Goal: Task Accomplishment & Management: Use online tool/utility

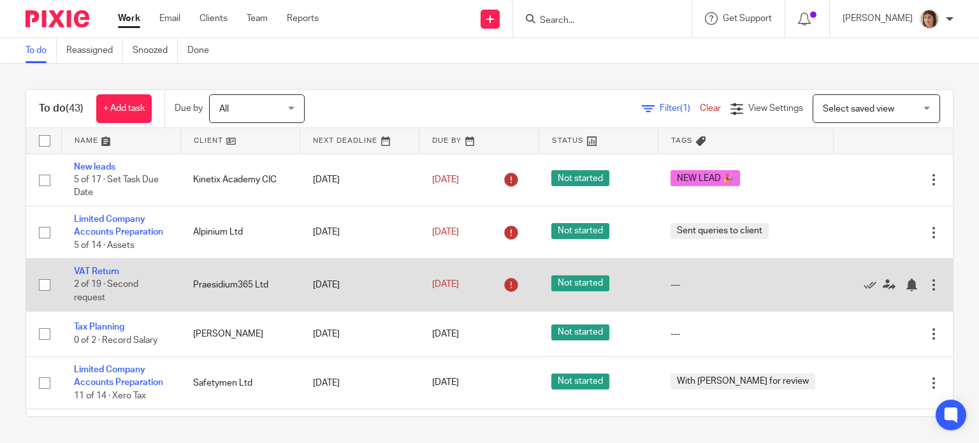
scroll to position [127, 0]
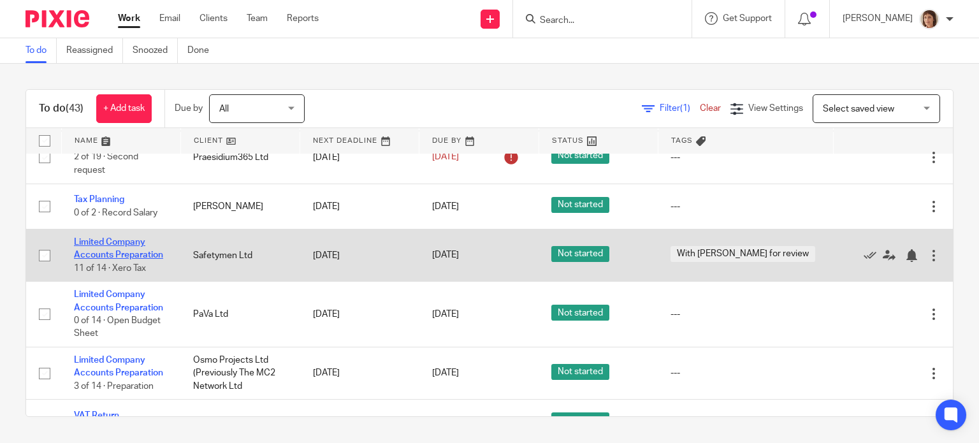
click at [125, 239] on link "Limited Company Accounts Preparation" at bounding box center [118, 249] width 89 height 22
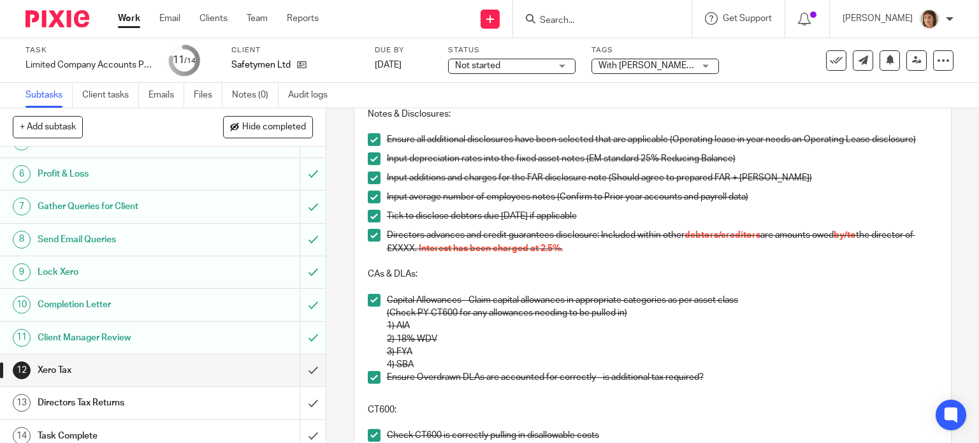
scroll to position [160, 0]
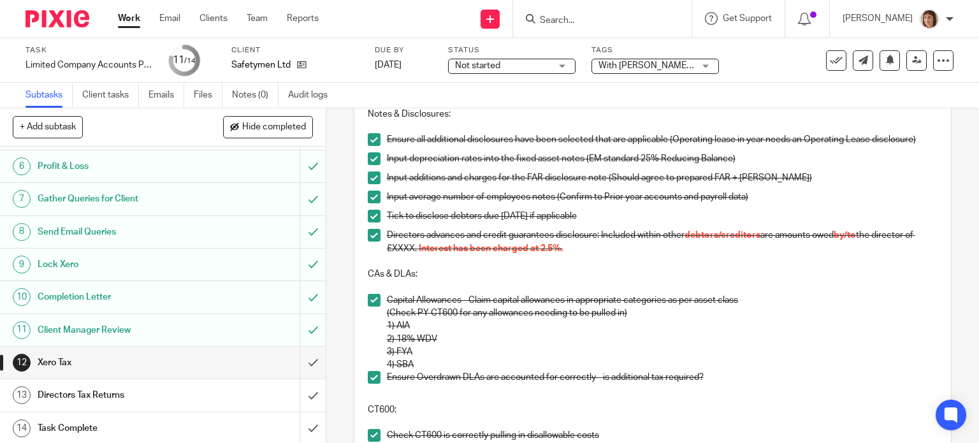
click at [59, 395] on h1 "Directors Tax Returns" at bounding box center [121, 395] width 166 height 19
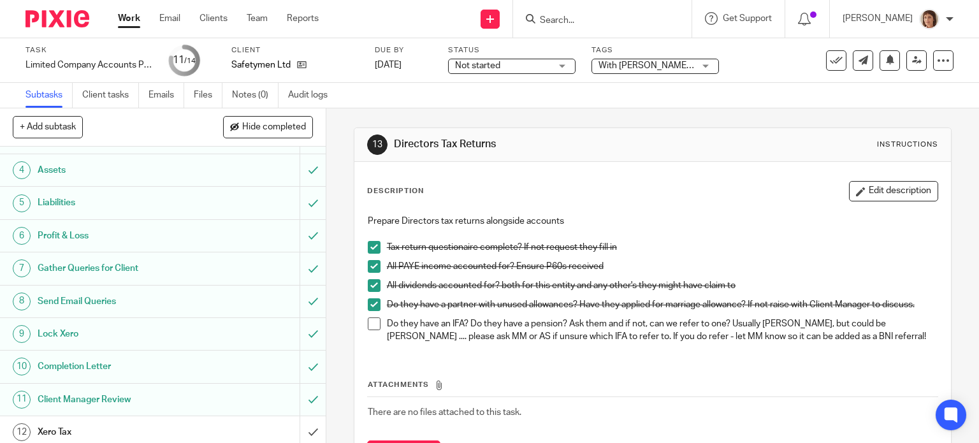
scroll to position [160, 0]
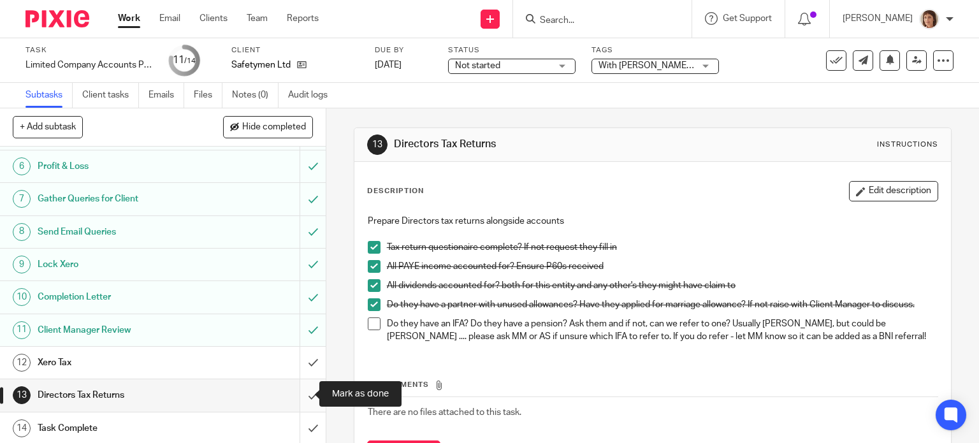
click at [293, 392] on input "submit" at bounding box center [163, 395] width 326 height 32
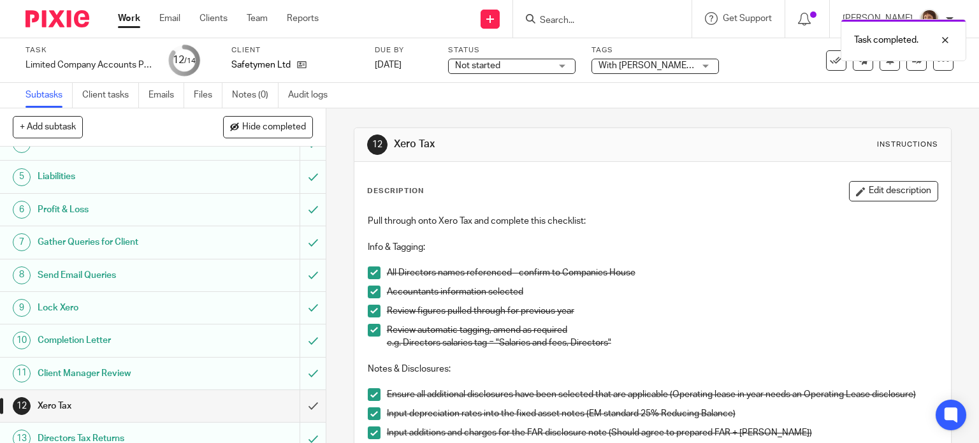
scroll to position [160, 0]
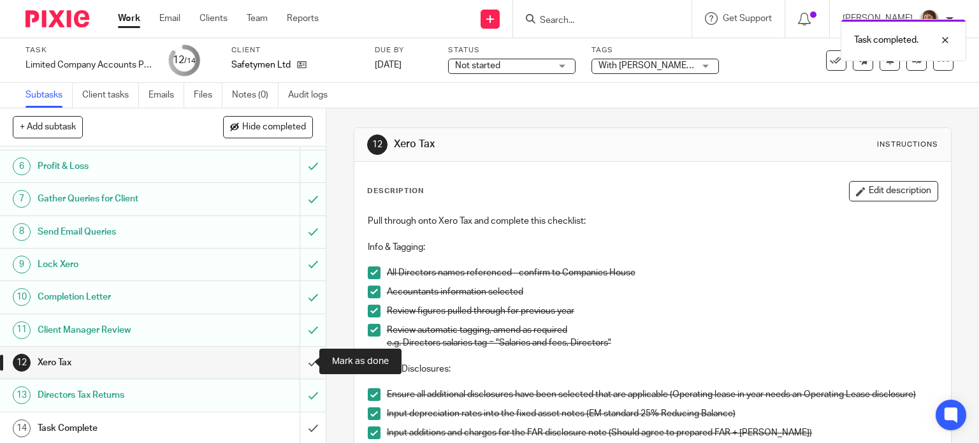
click at [298, 363] on input "submit" at bounding box center [163, 363] width 326 height 32
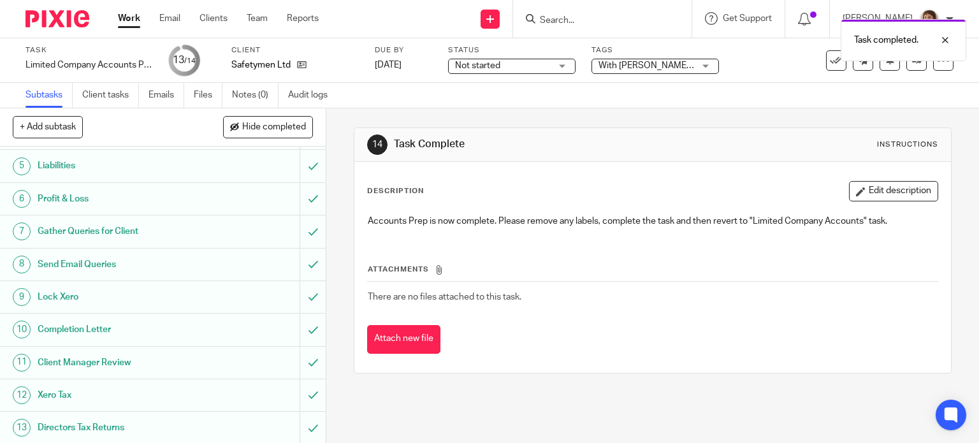
scroll to position [160, 0]
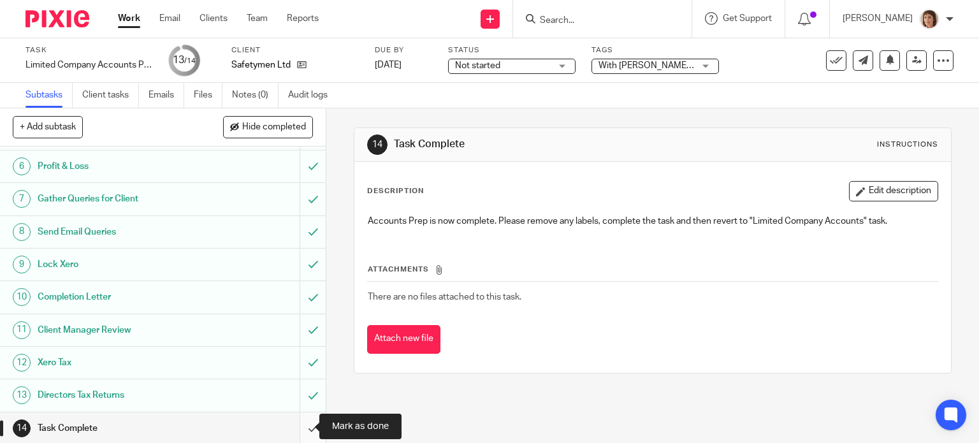
click at [300, 426] on input "submit" at bounding box center [163, 428] width 326 height 32
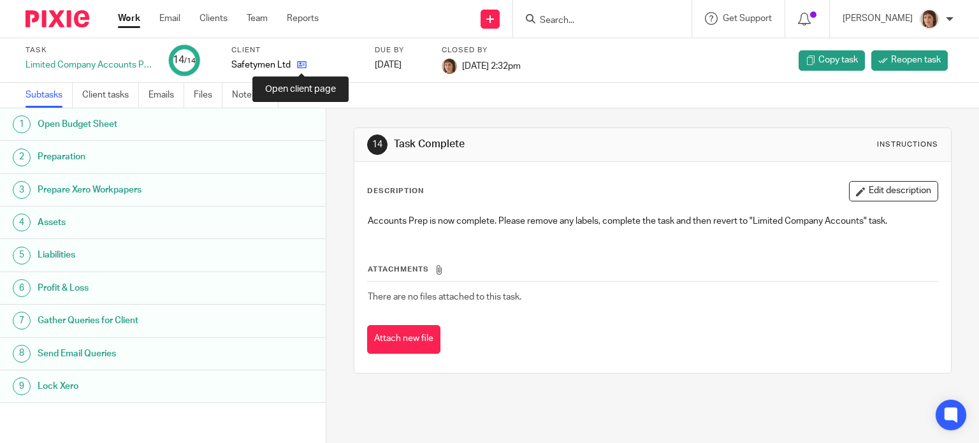
click at [302, 64] on icon at bounding box center [302, 65] width 10 height 10
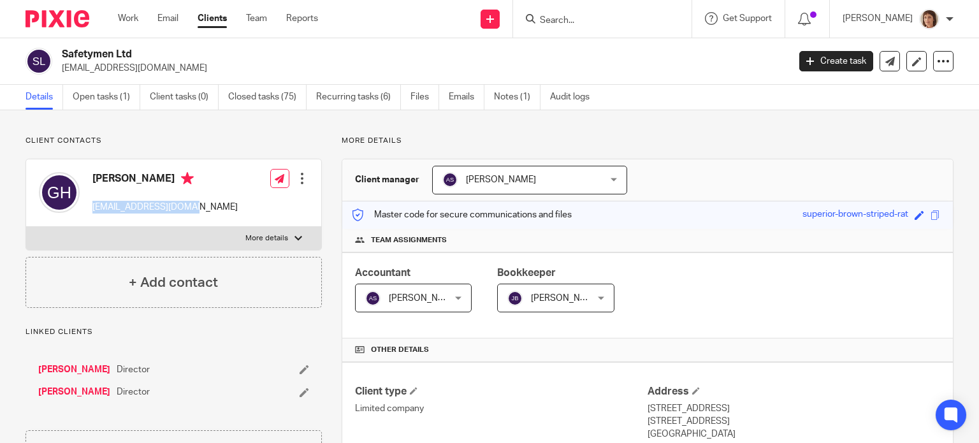
drag, startPoint x: 92, startPoint y: 208, endPoint x: 189, endPoint y: 213, distance: 97.6
click at [189, 213] on div "Grant Healey grant@safetymen.co.uk Edit contact Create client from contact Expo…" at bounding box center [173, 193] width 295 height 68
copy p "[EMAIL_ADDRESS][DOMAIN_NAME]"
click at [127, 17] on link "Work" at bounding box center [128, 18] width 20 height 13
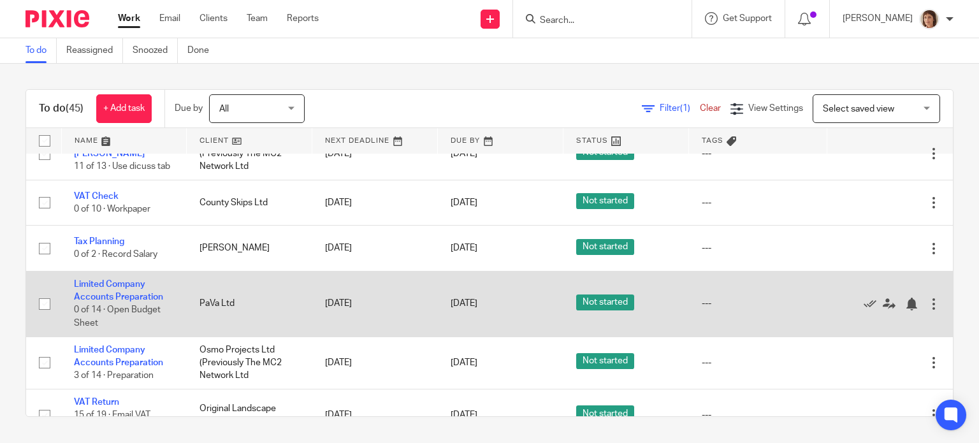
scroll to position [382, 0]
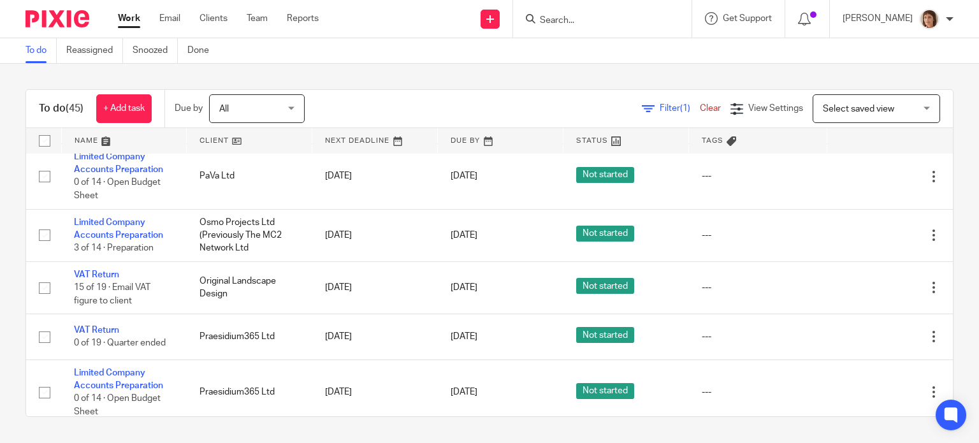
click at [529, 17] on icon at bounding box center [531, 19] width 10 height 10
click at [541, 20] on input "Search" at bounding box center [596, 20] width 115 height 11
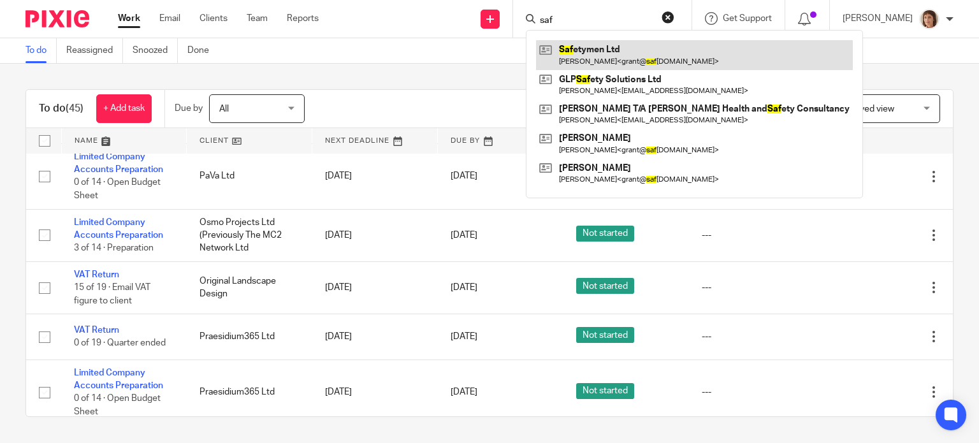
type input "saf"
drag, startPoint x: 625, startPoint y: 55, endPoint x: 618, endPoint y: 58, distance: 7.7
click at [624, 54] on link at bounding box center [694, 54] width 317 height 29
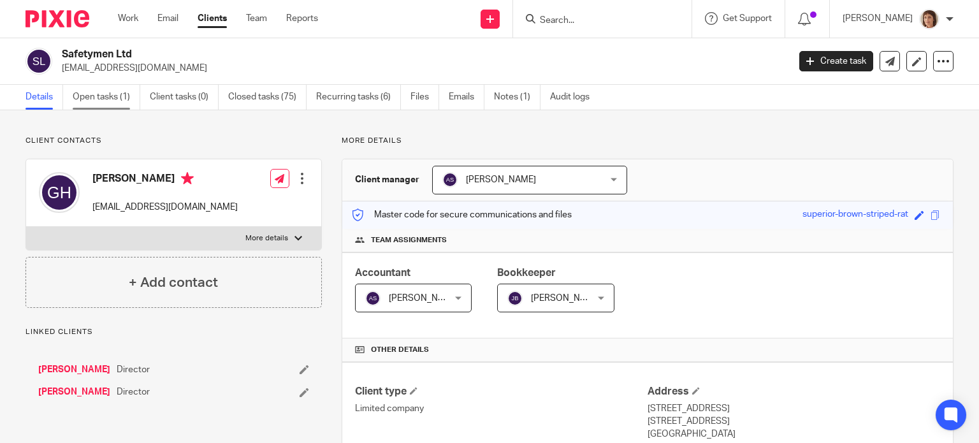
click at [105, 98] on link "Open tasks (1)" at bounding box center [107, 97] width 68 height 25
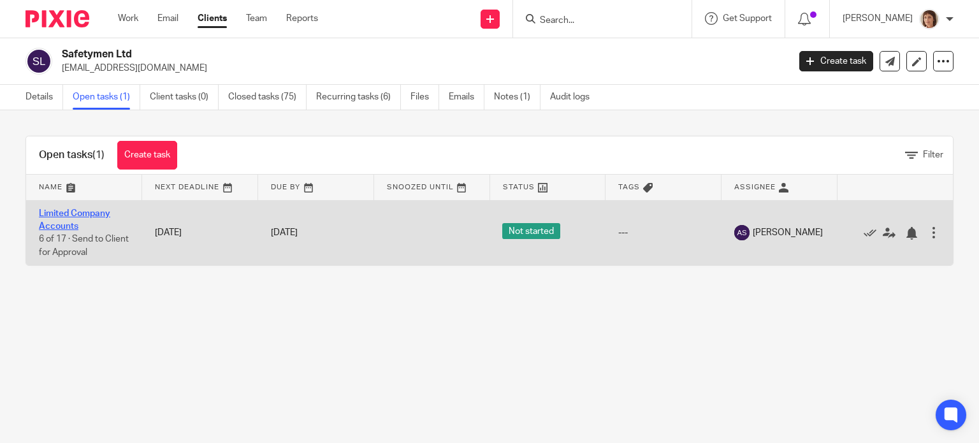
click at [71, 221] on link "Limited Company Accounts" at bounding box center [74, 220] width 71 height 22
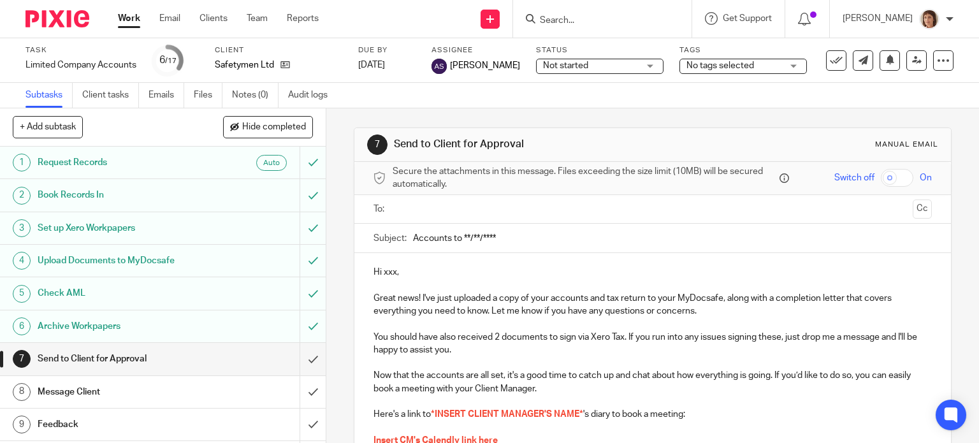
click at [127, 360] on h1 "Send to Client for Approval" at bounding box center [121, 358] width 166 height 19
click at [402, 209] on input "text" at bounding box center [652, 209] width 511 height 15
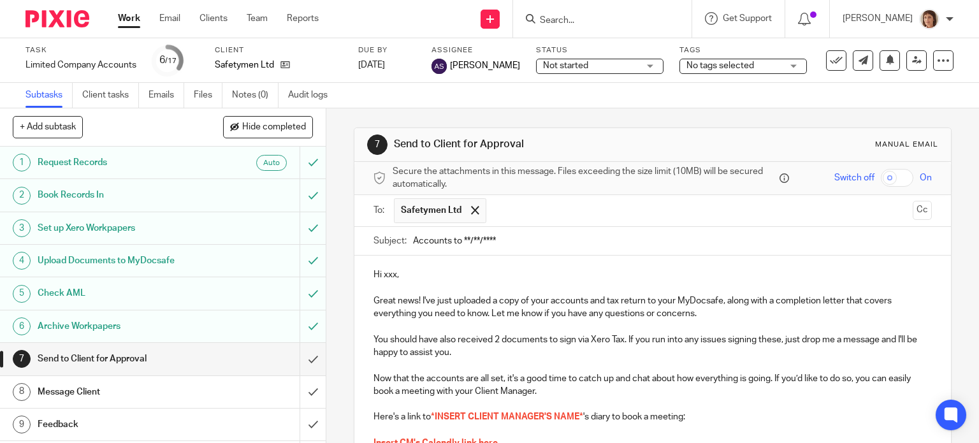
click at [500, 242] on input "Accounts to **/**/****" at bounding box center [673, 241] width 520 height 29
type input "Accounts to 31.7.25"
click at [393, 272] on p "Hi xxx," at bounding box center [653, 274] width 559 height 13
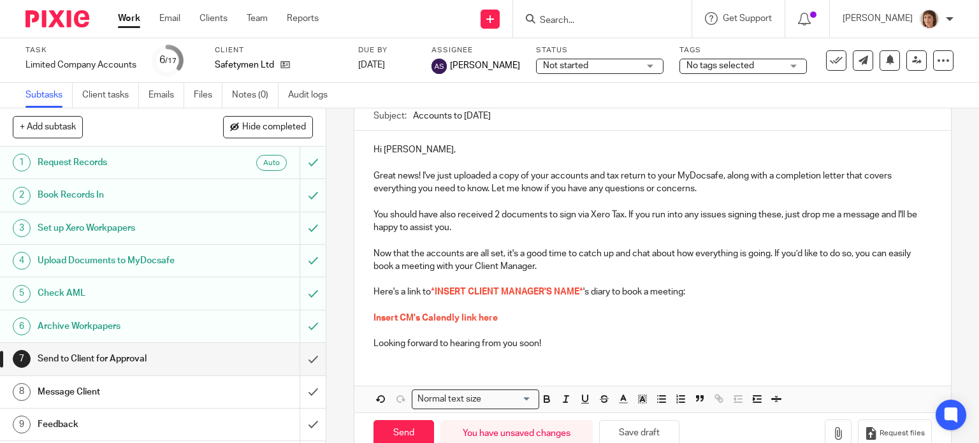
scroll to position [127, 0]
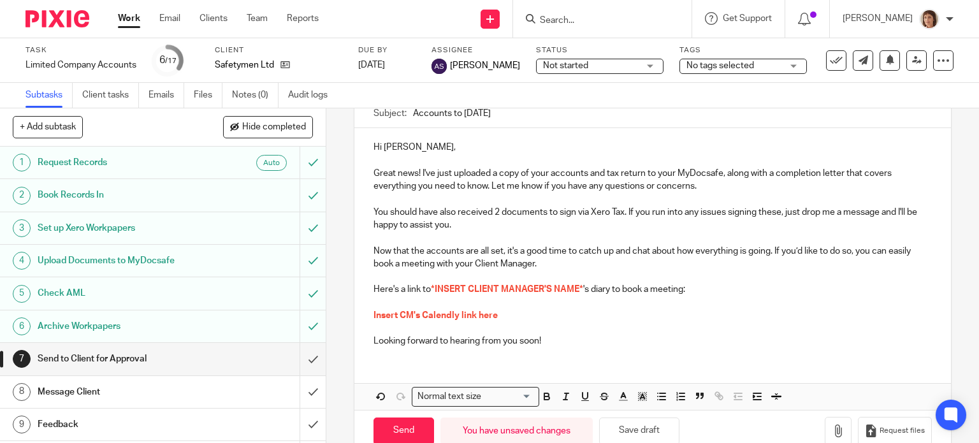
click at [578, 288] on span "*INSERT CLIENT MANAGER'S NAME*" at bounding box center [507, 289] width 152 height 9
click at [579, 288] on span "*INSERT CLIENT MANAGER'S NAME*" at bounding box center [507, 289] width 152 height 9
click at [579, 286] on span "*INSERT CLIENT MANAGER'S NAME*" at bounding box center [507, 289] width 152 height 9
click at [578, 289] on span "*INSERT CLIENT MANAGER'S NAME*" at bounding box center [507, 289] width 152 height 9
click at [579, 285] on span "*INSERT CLIENT MANAGER'S NAME*" at bounding box center [507, 289] width 152 height 9
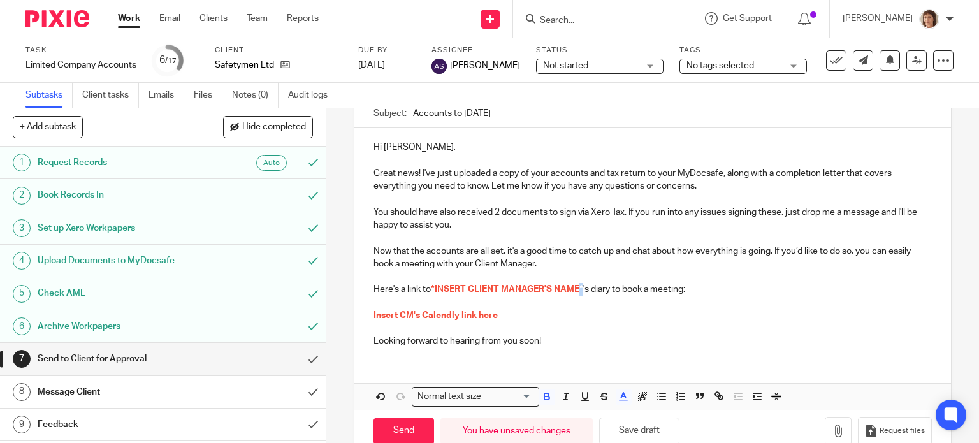
click at [579, 285] on span "*INSERT CLIENT MANAGER'S NAME*" at bounding box center [507, 289] width 152 height 9
click at [778, 287] on p "Here's a link to Anjuli 's diary to book a meeting:" at bounding box center [653, 289] width 559 height 13
drag, startPoint x: 432, startPoint y: 288, endPoint x: 449, endPoint y: 288, distance: 17.2
click at [450, 288] on span "Anjuli" at bounding box center [467, 289] width 72 height 9
drag, startPoint x: 430, startPoint y: 287, endPoint x: 459, endPoint y: 289, distance: 29.4
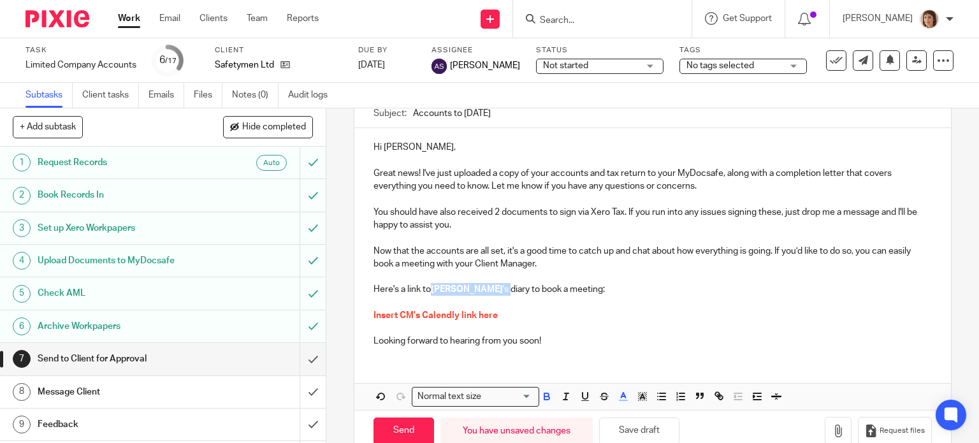
click at [459, 289] on p "Here's a link to Anjuli 's diary to book a meeting:" at bounding box center [653, 289] width 559 height 13
click at [543, 391] on icon "button" at bounding box center [546, 396] width 11 height 11
click at [630, 323] on p at bounding box center [653, 328] width 559 height 13
drag, startPoint x: 435, startPoint y: 296, endPoint x: 444, endPoint y: 291, distance: 9.4
click at [436, 296] on p at bounding box center [653, 302] width 559 height 13
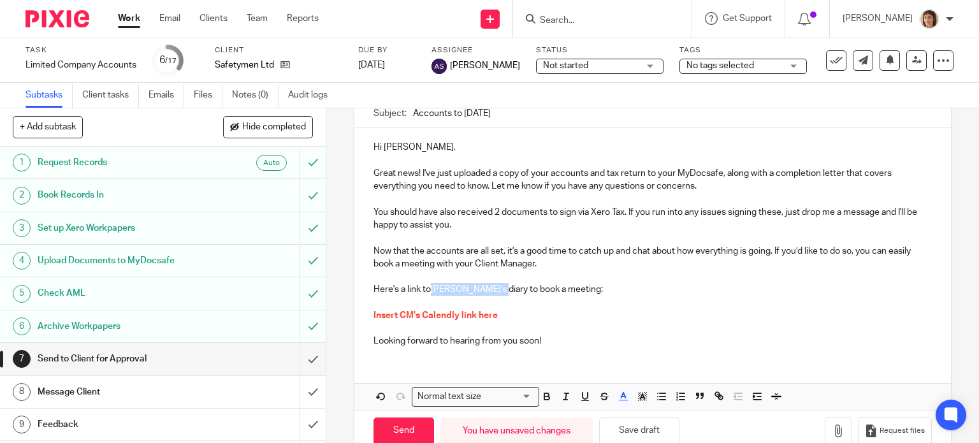
drag, startPoint x: 428, startPoint y: 290, endPoint x: 459, endPoint y: 292, distance: 30.7
click at [459, 292] on p "Here's a link to Anjuli 's diary to book a meeting:" at bounding box center [653, 289] width 559 height 13
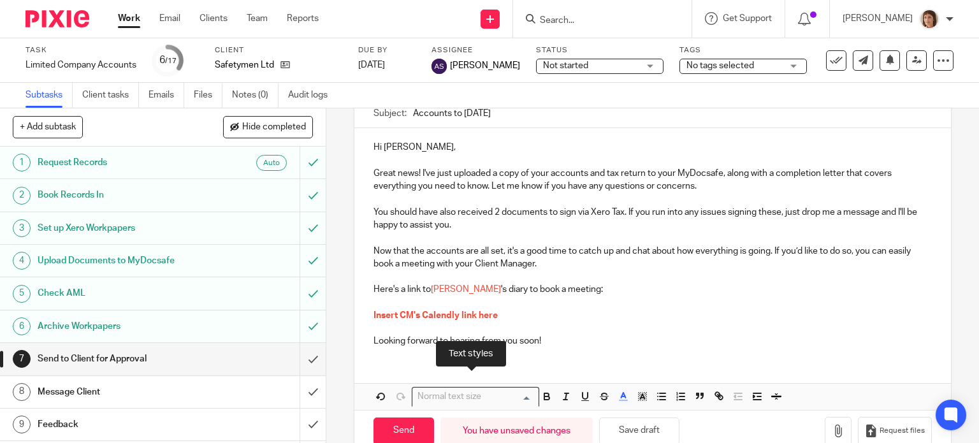
click at [518, 393] on input "Search for option" at bounding box center [473, 396] width 118 height 13
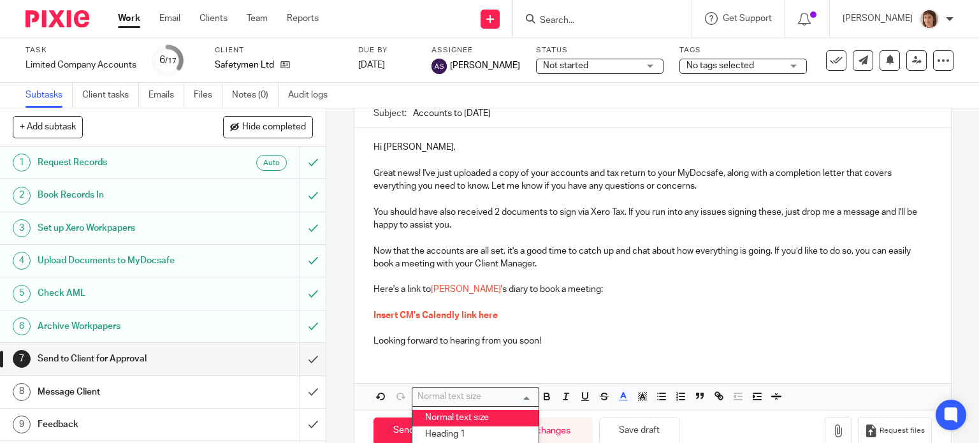
click at [510, 413] on li "Normal text size" at bounding box center [475, 418] width 126 height 17
click at [652, 323] on p at bounding box center [653, 328] width 559 height 13
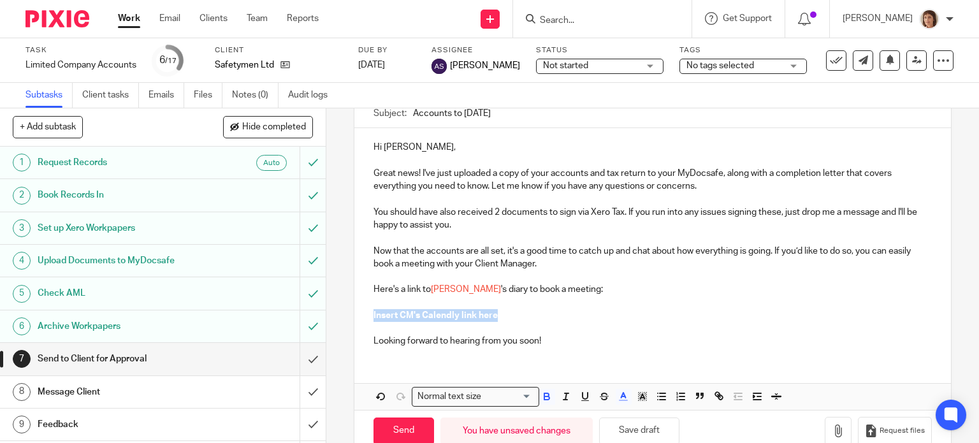
drag, startPoint x: 505, startPoint y: 314, endPoint x: 362, endPoint y: 321, distance: 142.9
click at [362, 321] on div "Hi Grant, Great news! I've just uploaded a copy of your accounts and tax return…" at bounding box center [652, 242] width 597 height 229
click at [375, 311] on p at bounding box center [653, 315] width 559 height 13
click at [576, 309] on p "https://calendly.com/anjuli%2D3/" at bounding box center [653, 315] width 559 height 13
click at [454, 289] on p "Here's a link to Anjuli 's diary to book a meeting:" at bounding box center [653, 289] width 559 height 13
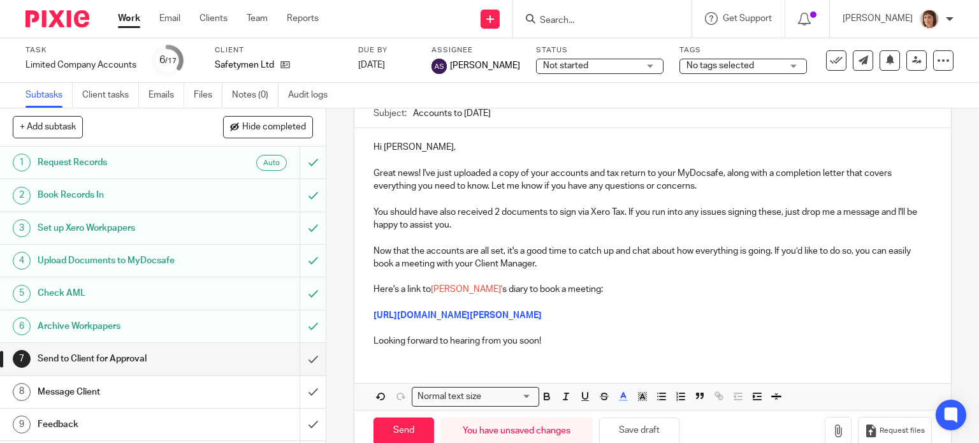
drag, startPoint x: 671, startPoint y: 292, endPoint x: 676, endPoint y: 299, distance: 8.7
click at [671, 292] on p "Here's a link to Anjuli' s diary to book a meeting:" at bounding box center [653, 289] width 559 height 13
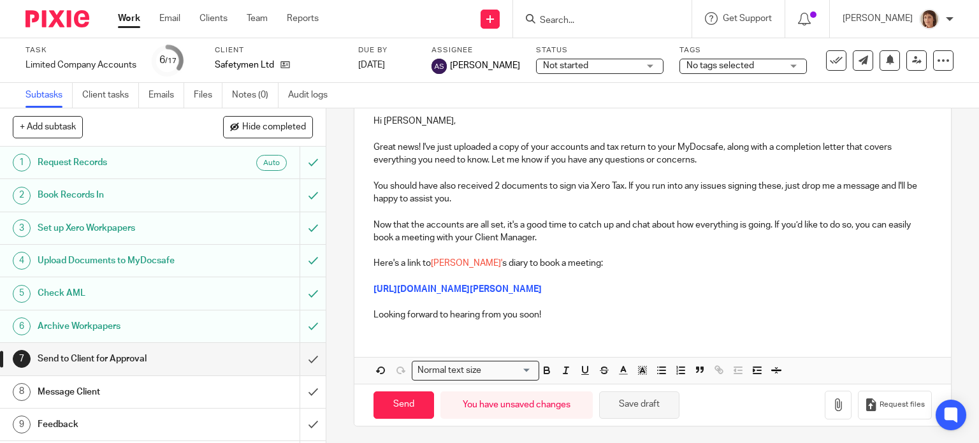
click at [653, 411] on button "Save draft" at bounding box center [639, 404] width 80 height 27
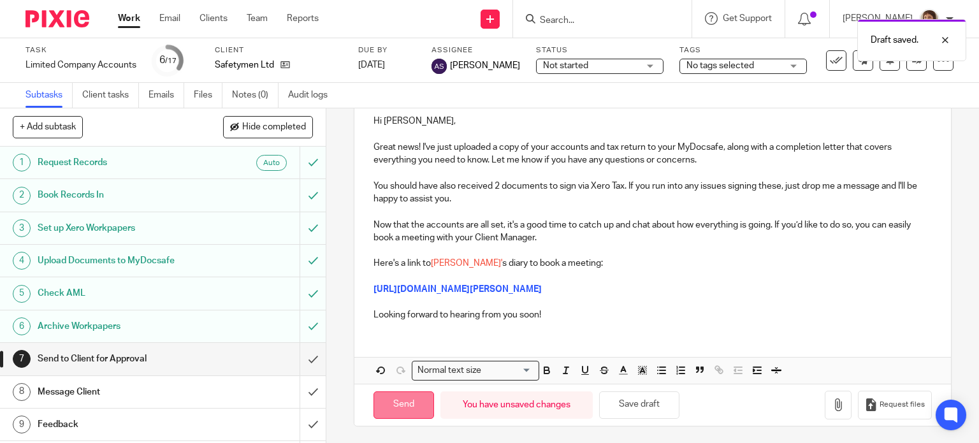
click at [398, 403] on input "Send" at bounding box center [404, 404] width 61 height 27
type input "Sent"
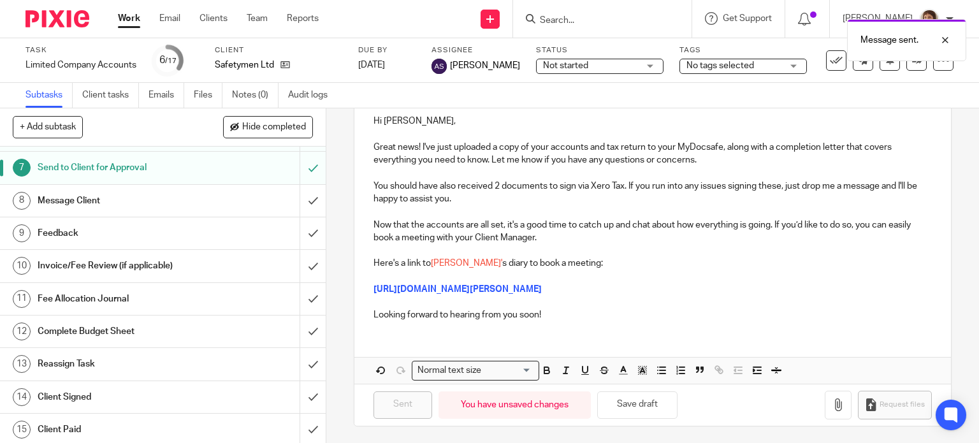
scroll to position [127, 0]
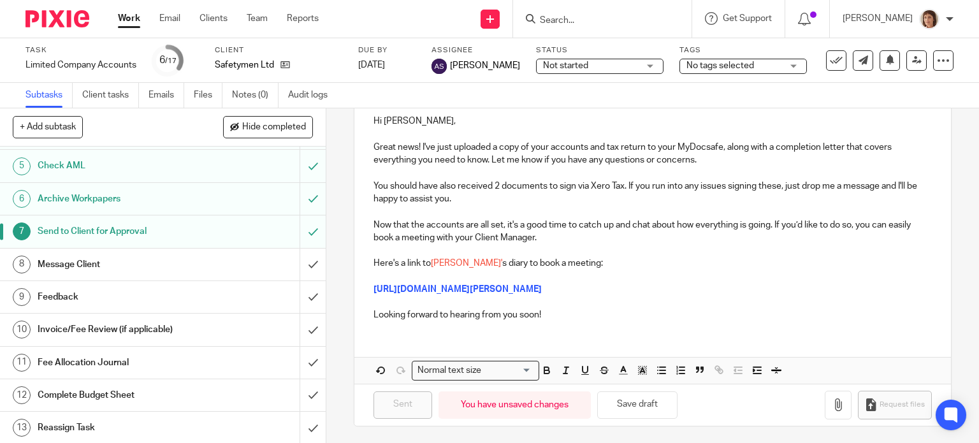
click at [74, 263] on h1 "Message Client" at bounding box center [121, 264] width 166 height 19
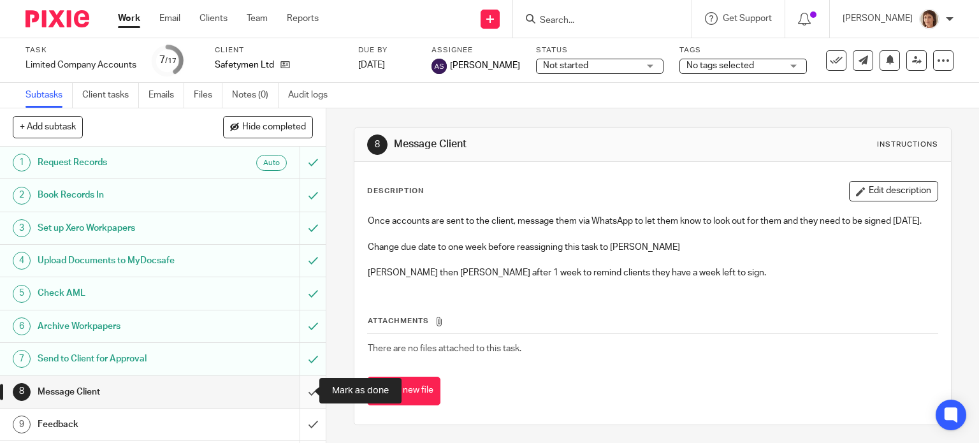
click at [297, 394] on input "submit" at bounding box center [163, 392] width 326 height 32
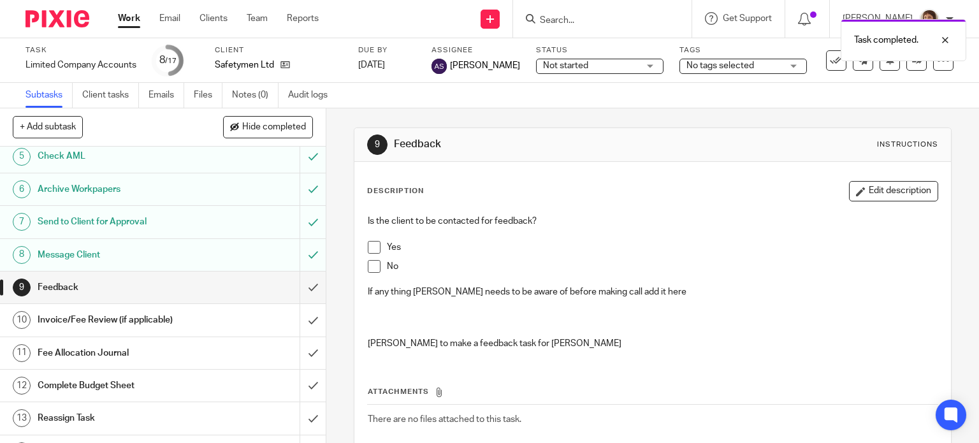
scroll to position [191, 0]
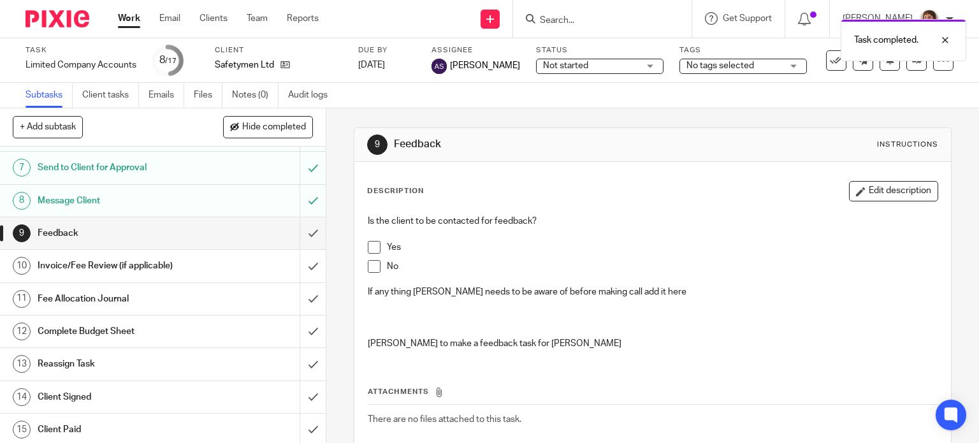
click at [368, 244] on span at bounding box center [374, 247] width 13 height 13
click at [89, 263] on h1 "Invoice/Fee Review (if applicable)" at bounding box center [121, 265] width 166 height 19
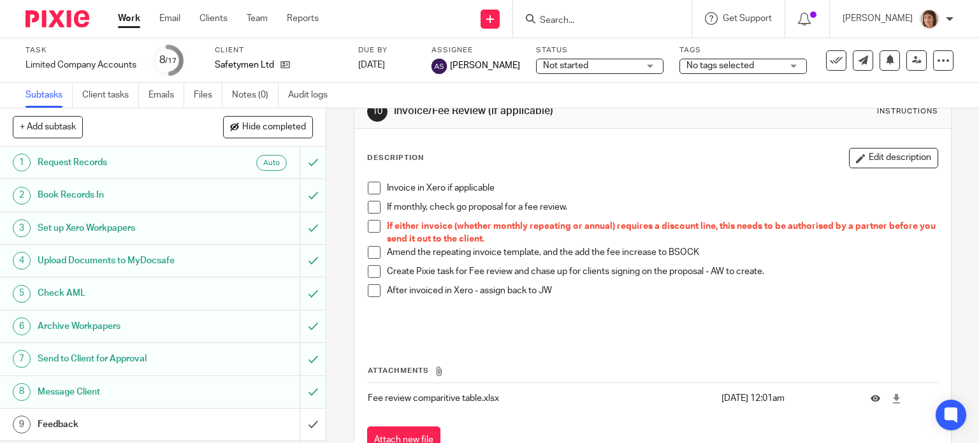
scroll to position [82, 0]
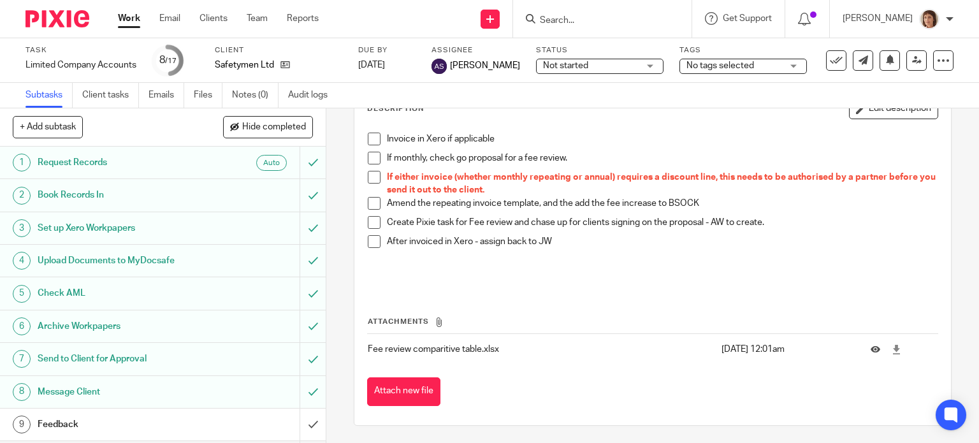
click at [370, 139] on span at bounding box center [374, 139] width 13 height 13
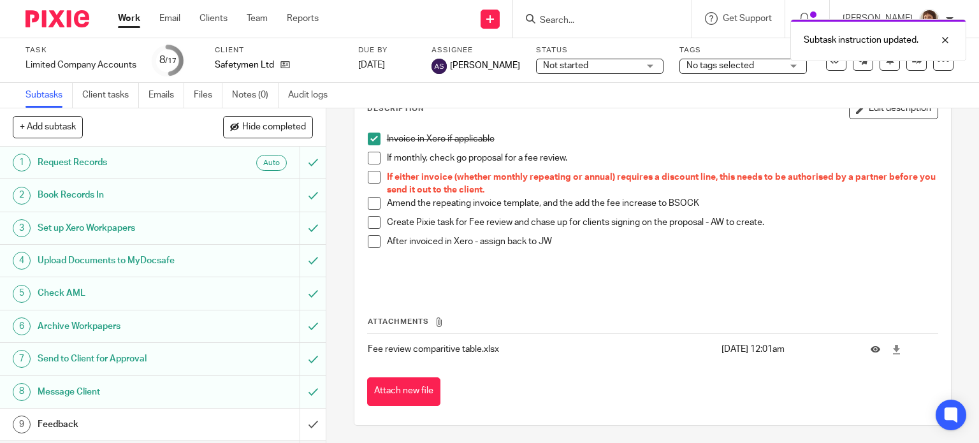
click at [370, 154] on span at bounding box center [374, 158] width 13 height 13
click at [372, 177] on span at bounding box center [374, 177] width 13 height 13
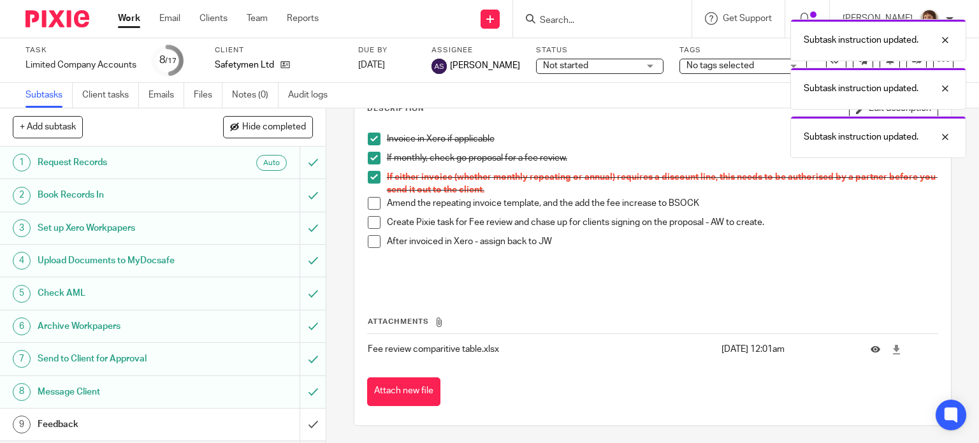
click at [373, 201] on span at bounding box center [374, 203] width 13 height 13
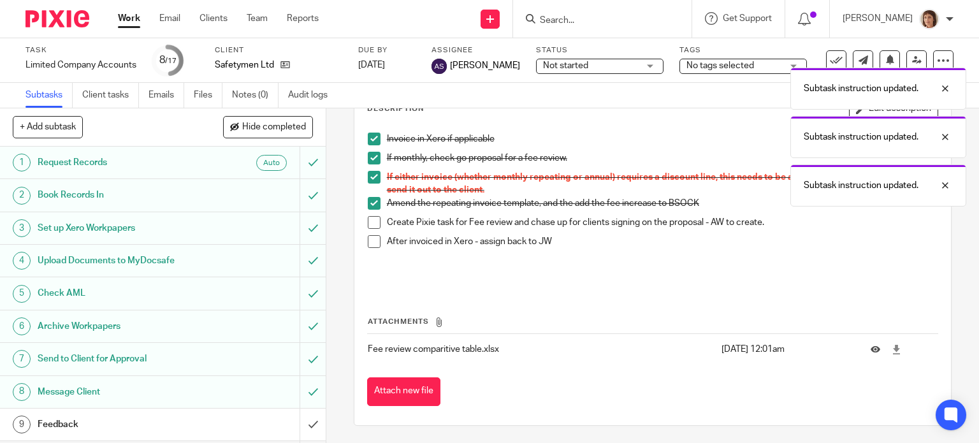
click at [371, 223] on span at bounding box center [374, 222] width 13 height 13
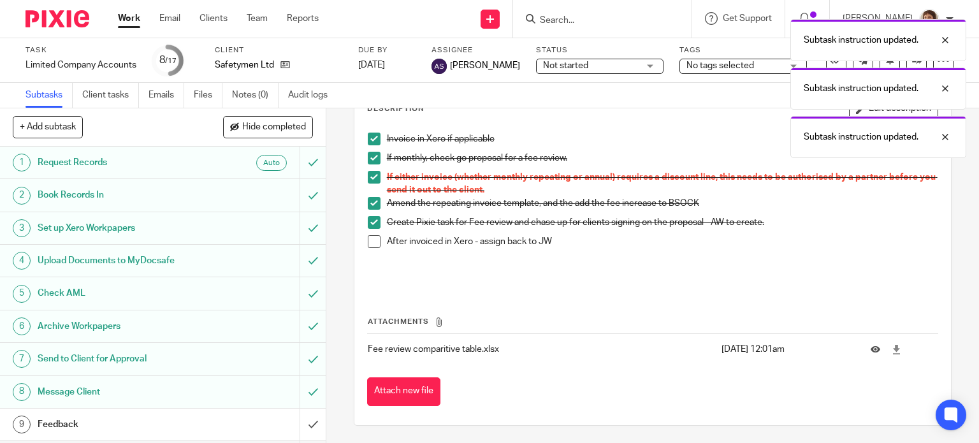
click at [368, 240] on span at bounding box center [374, 241] width 13 height 13
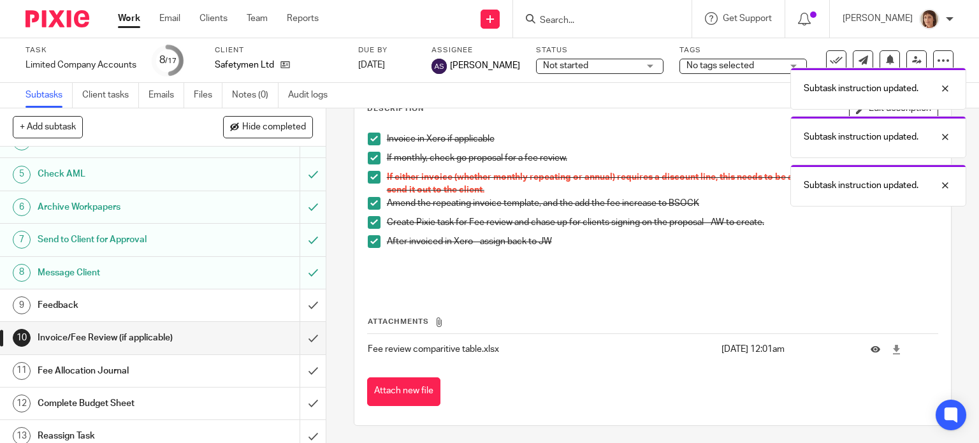
scroll to position [127, 0]
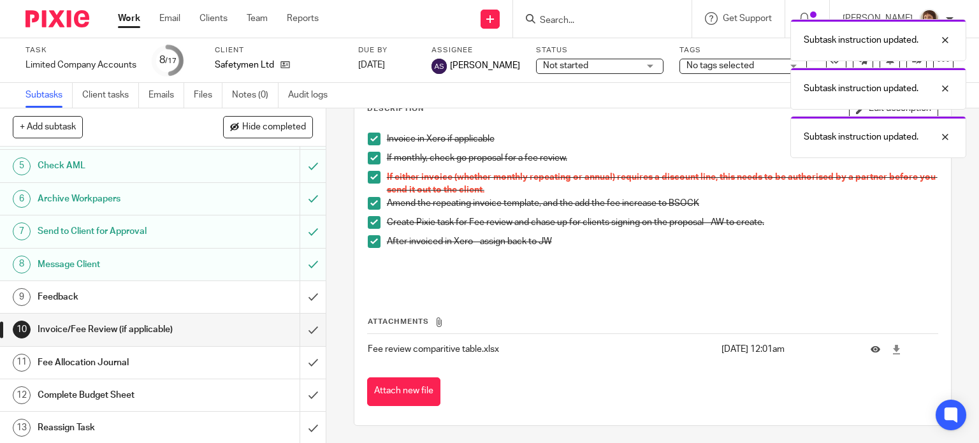
click at [113, 363] on h1 "Fee Allocation Journal" at bounding box center [121, 362] width 166 height 19
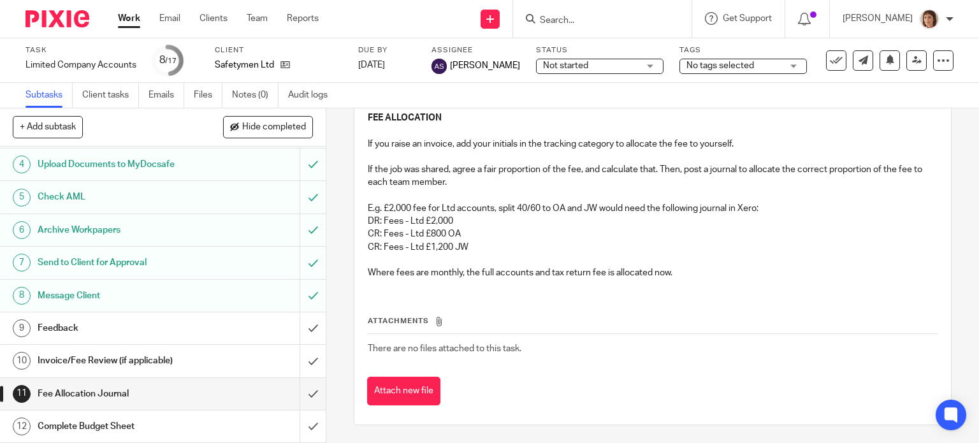
scroll to position [191, 0]
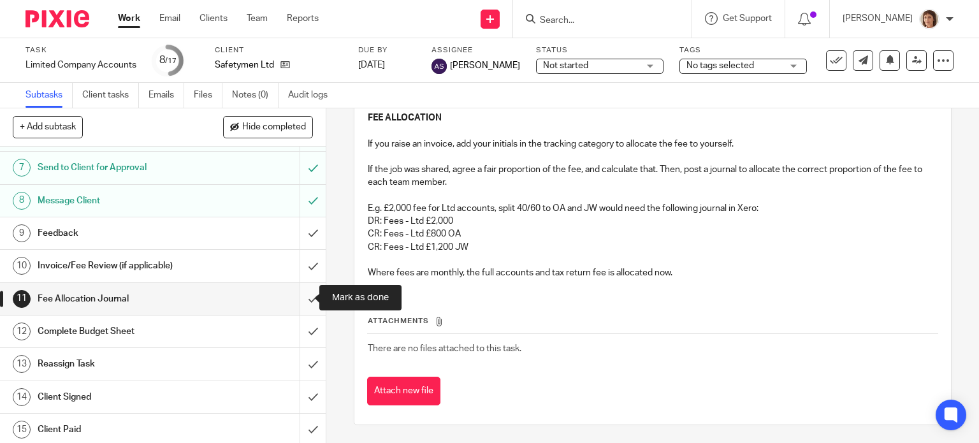
click at [296, 300] on input "submit" at bounding box center [163, 299] width 326 height 32
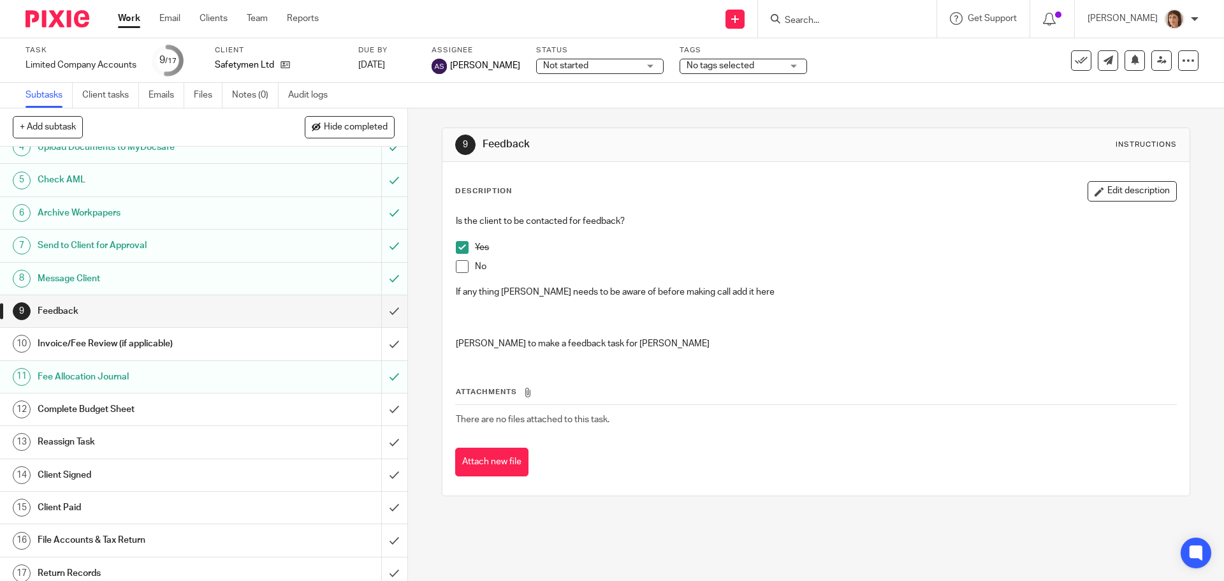
scroll to position [122, 0]
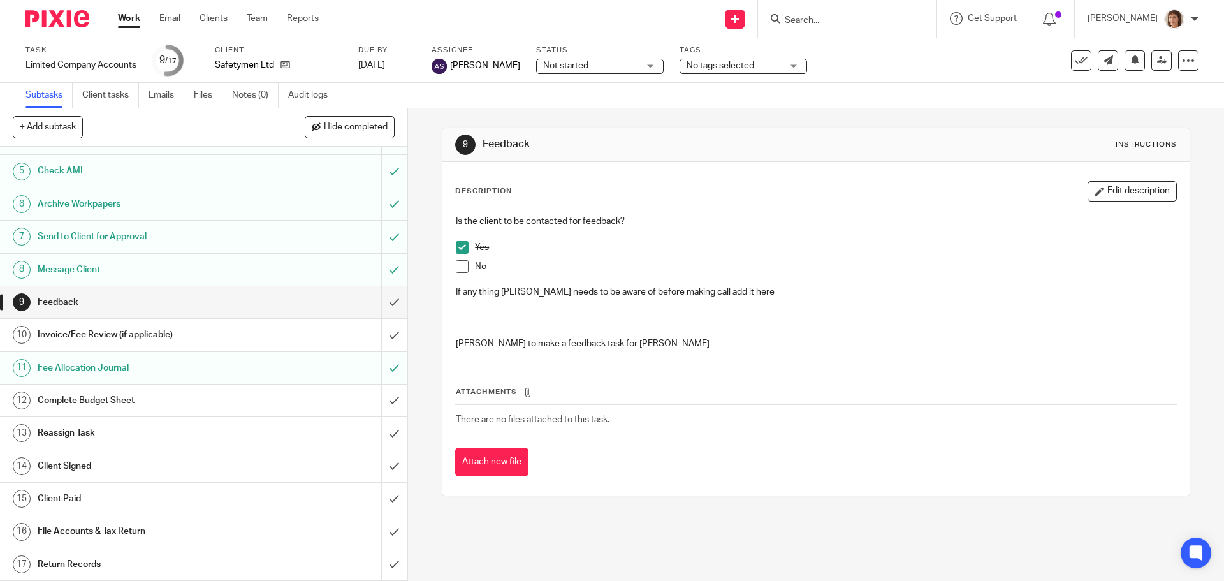
click at [70, 336] on h1 "Invoice/Fee Review (if applicable)" at bounding box center [148, 334] width 221 height 19
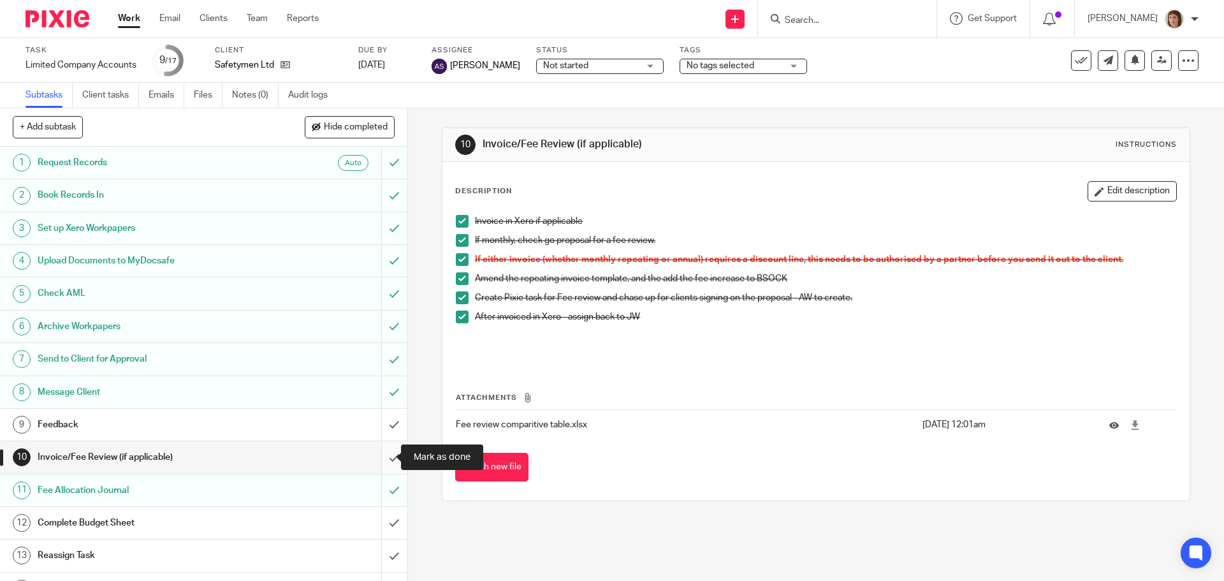
click at [376, 461] on input "submit" at bounding box center [203, 457] width 407 height 32
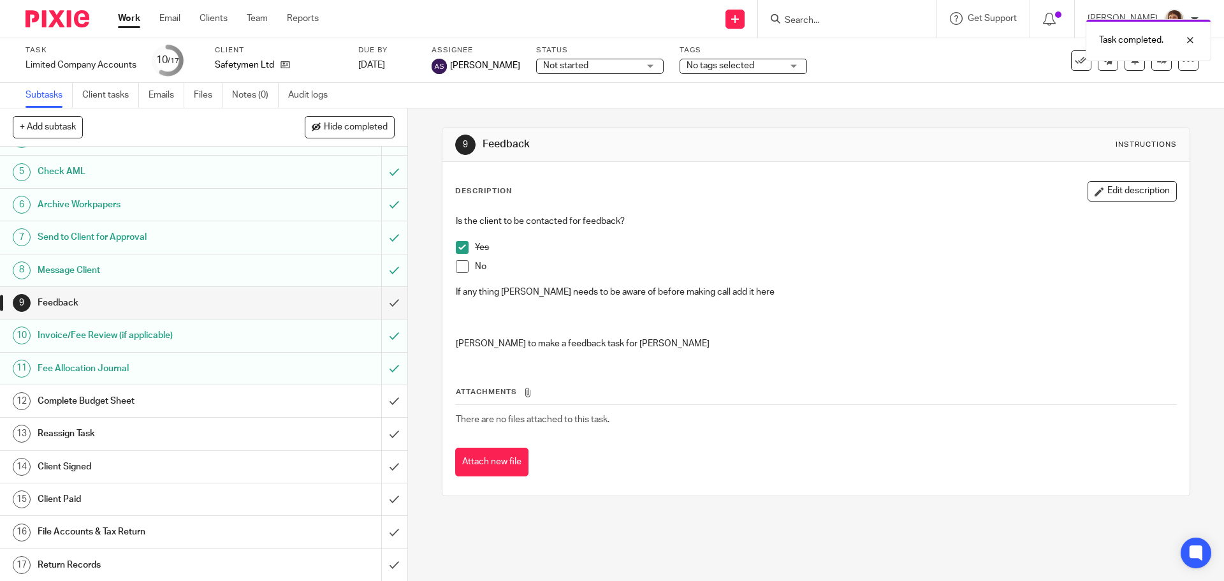
scroll to position [122, 0]
click at [100, 398] on h1 "Complete Budget Sheet" at bounding box center [148, 400] width 221 height 19
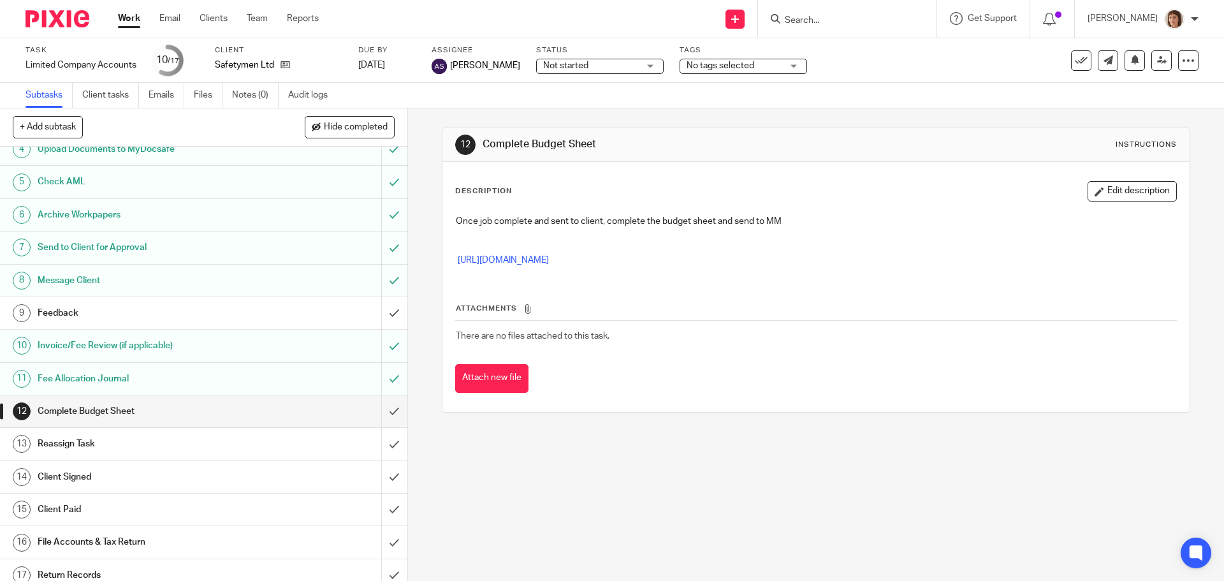
scroll to position [122, 0]
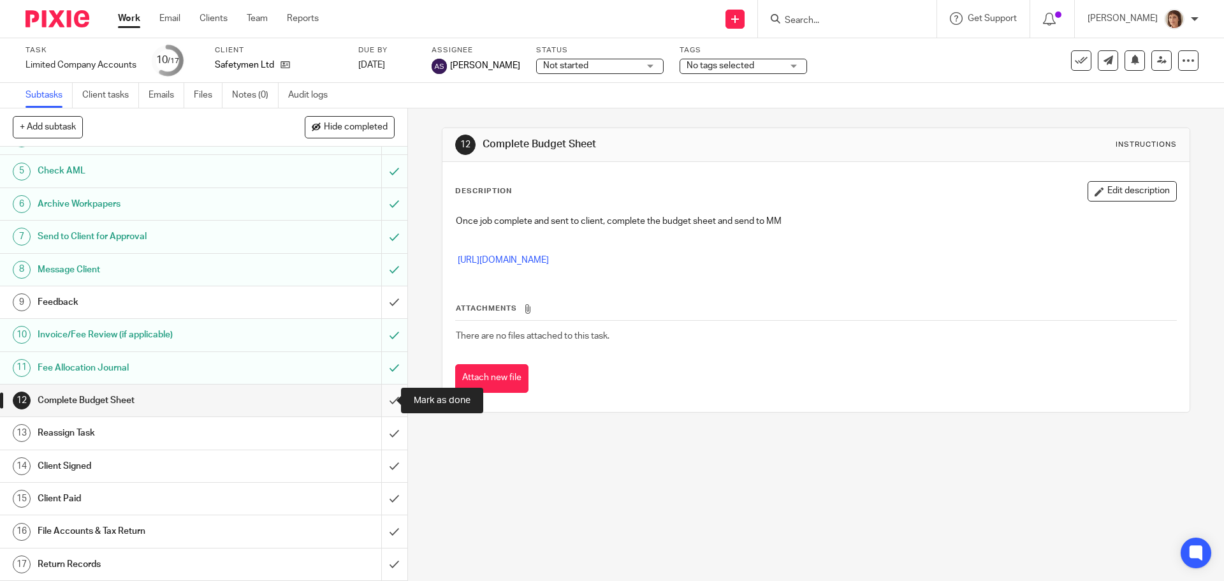
click at [379, 402] on input "submit" at bounding box center [203, 400] width 407 height 32
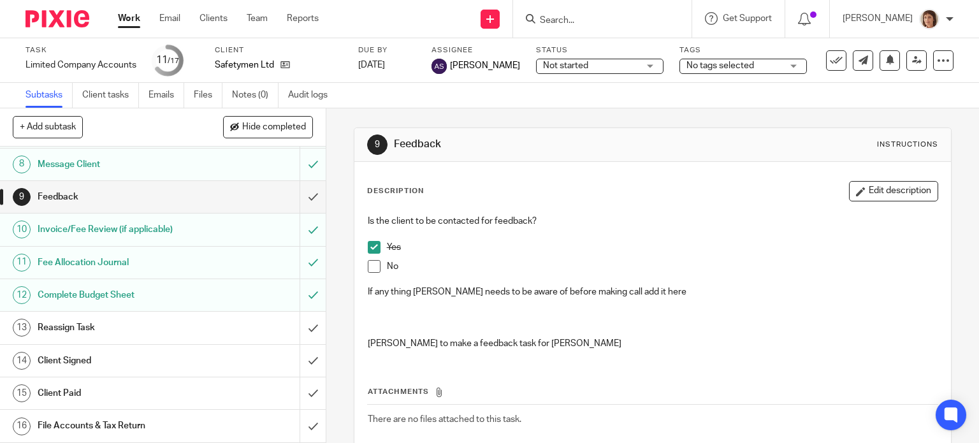
scroll to position [258, 0]
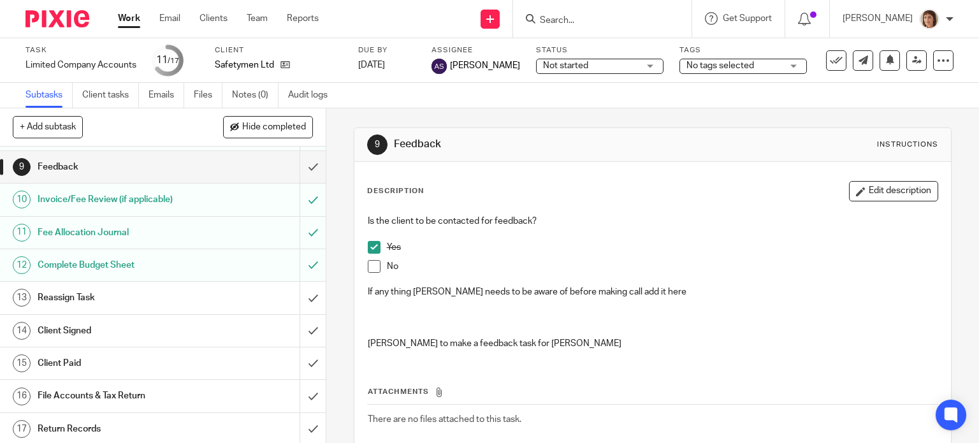
click at [81, 295] on h1 "Reassign Task" at bounding box center [121, 297] width 166 height 19
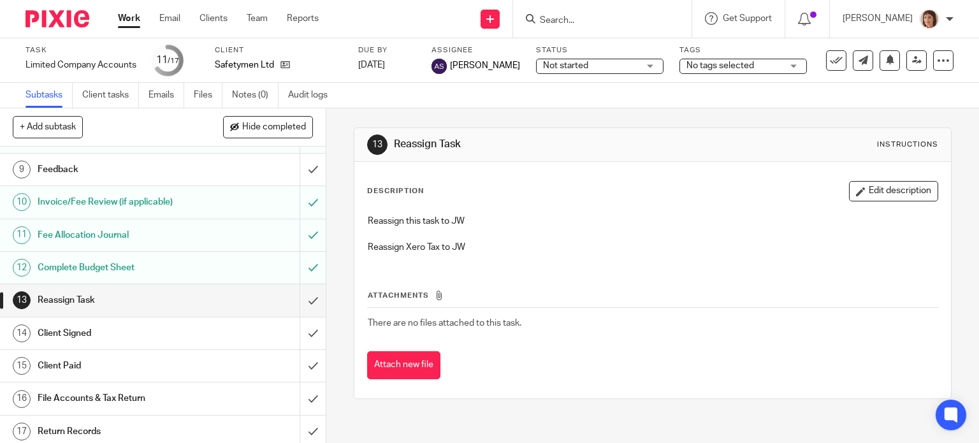
scroll to position [258, 0]
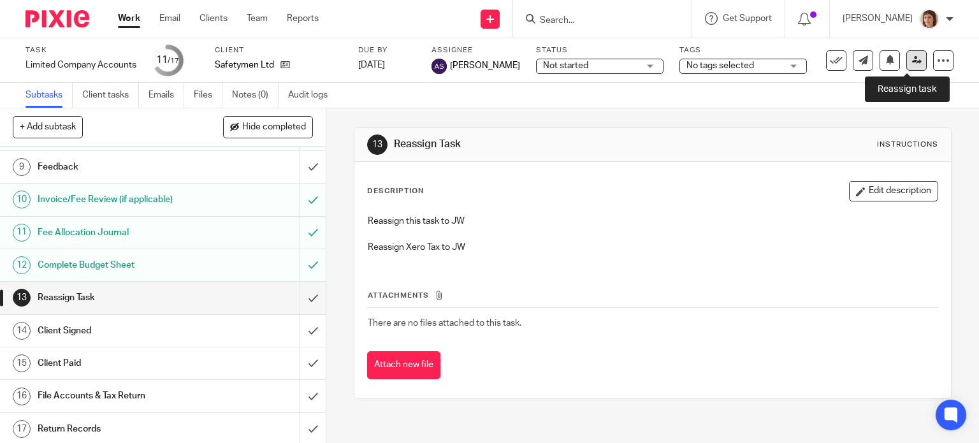
click at [912, 57] on icon at bounding box center [917, 60] width 10 height 10
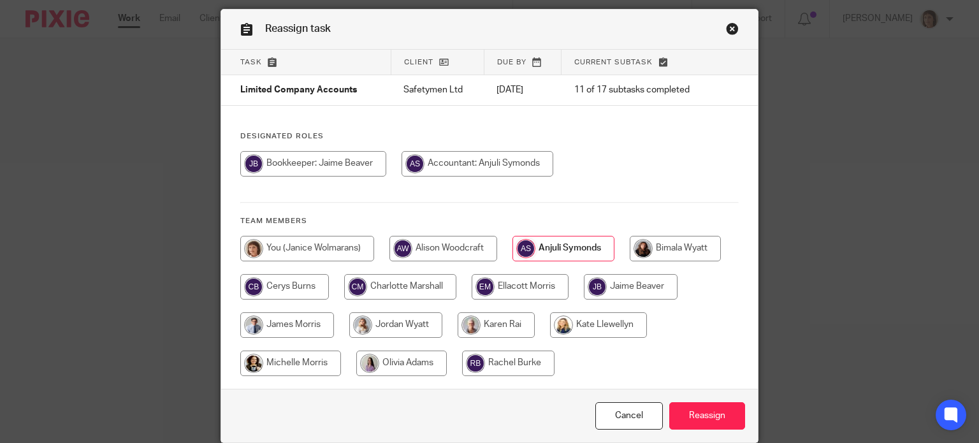
scroll to position [92, 0]
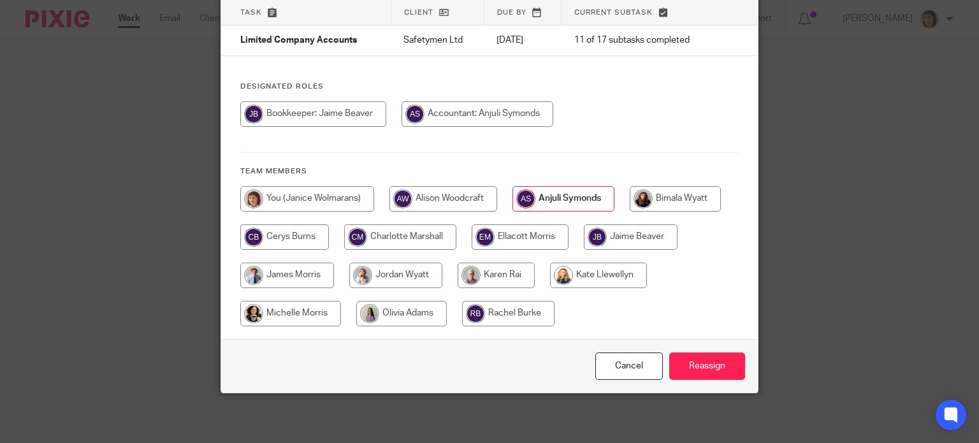
click at [407, 270] on input "radio" at bounding box center [395, 275] width 93 height 25
radio input "true"
click at [702, 363] on input "Reassign" at bounding box center [707, 366] width 76 height 27
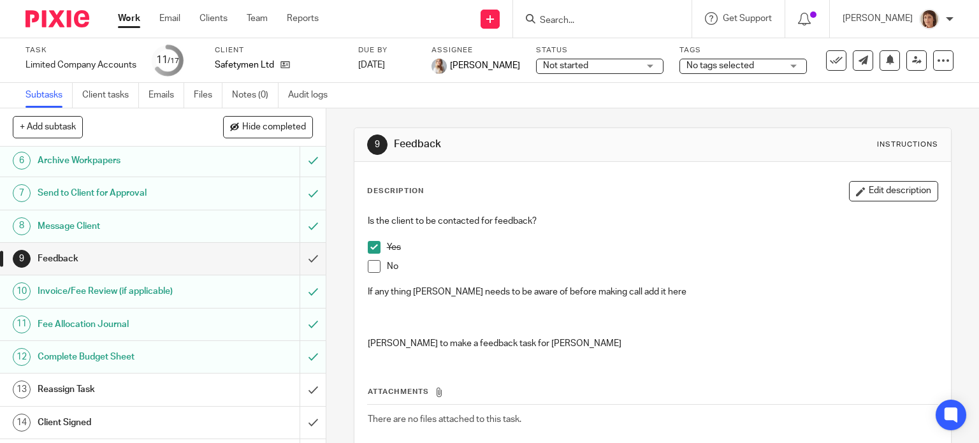
scroll to position [258, 0]
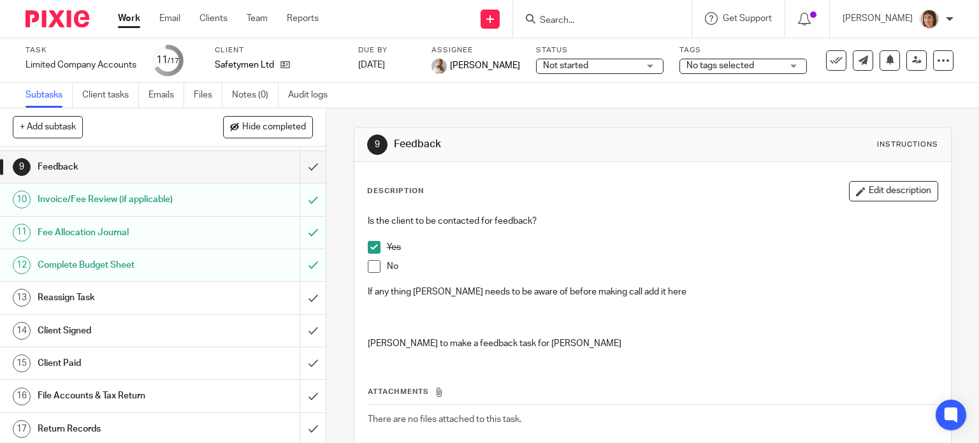
click at [130, 15] on link "Work" at bounding box center [129, 18] width 22 height 13
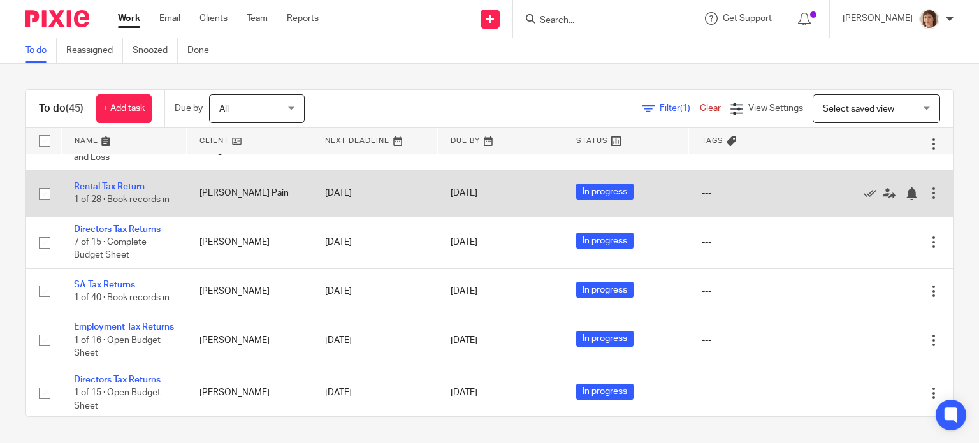
scroll to position [1657, 0]
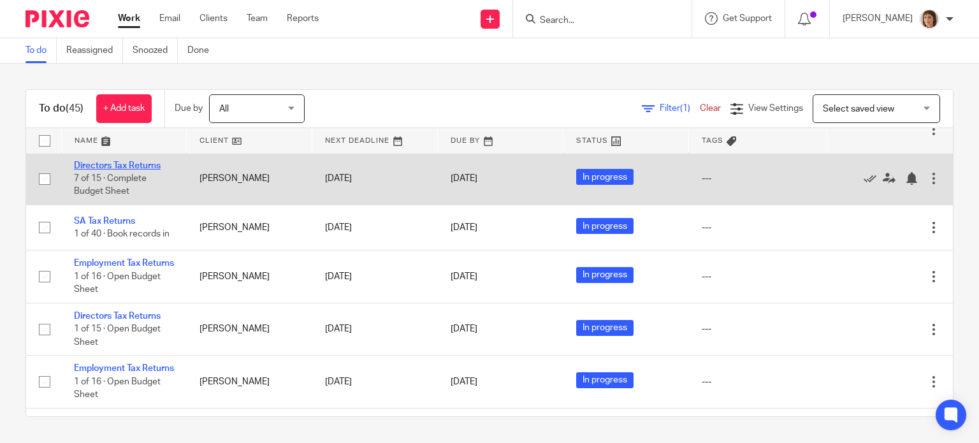
click at [122, 170] on link "Directors Tax Returns" at bounding box center [117, 165] width 87 height 9
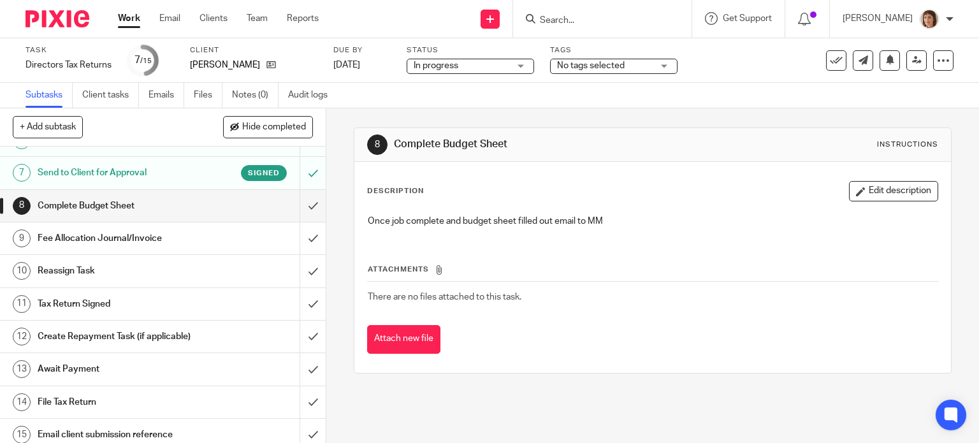
scroll to position [191, 0]
